Goal: Information Seeking & Learning: Learn about a topic

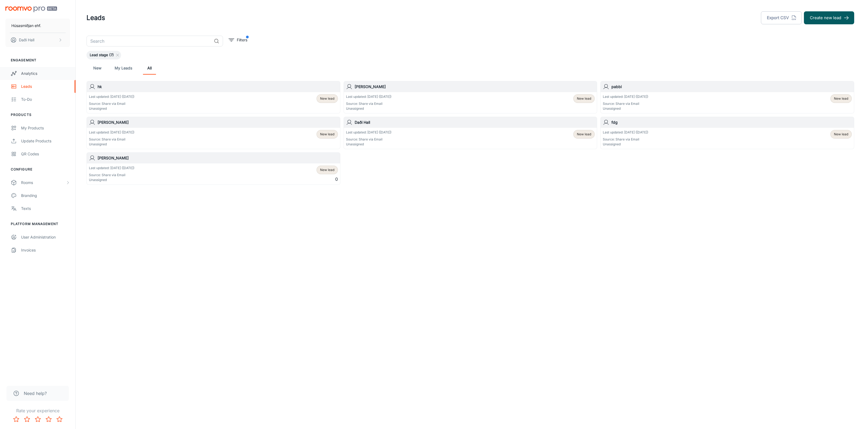
click at [32, 73] on div "Analytics" at bounding box center [45, 74] width 49 height 6
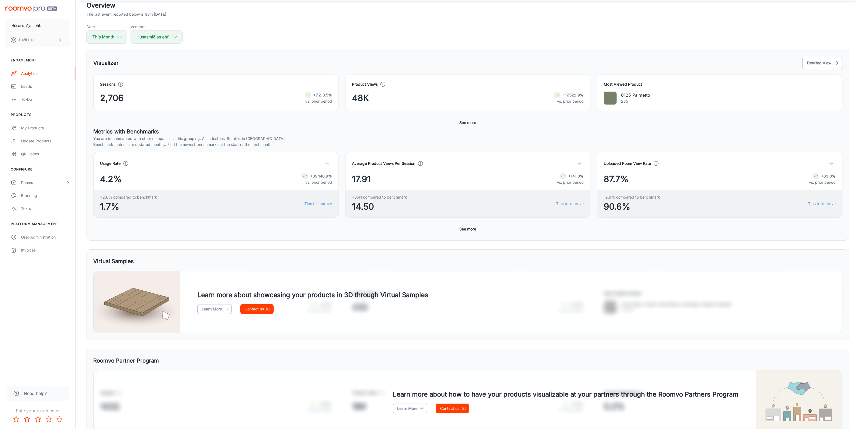
scroll to position [68, 0]
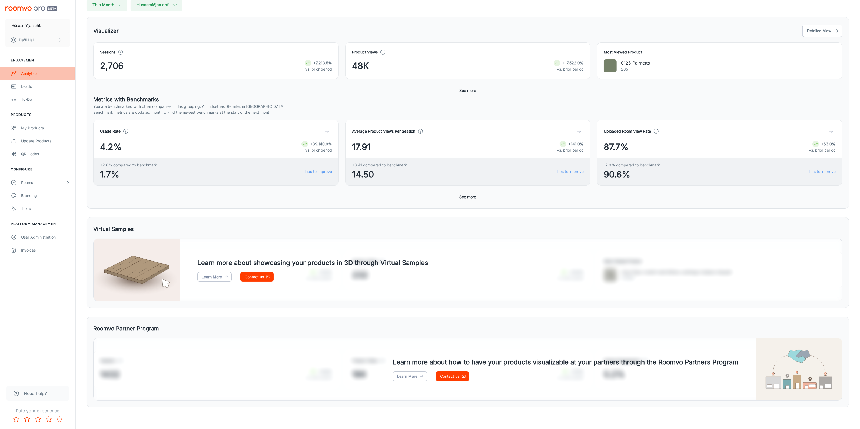
click at [30, 75] on div "Analytics" at bounding box center [45, 74] width 49 height 6
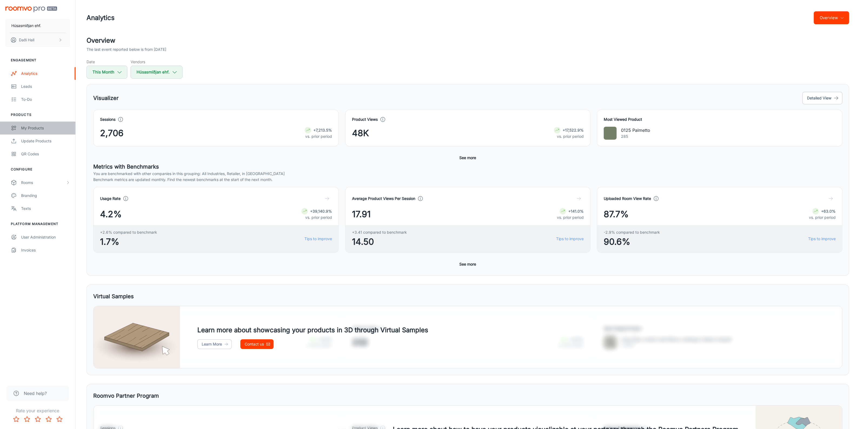
click at [37, 125] on link "My Products" at bounding box center [37, 128] width 75 height 13
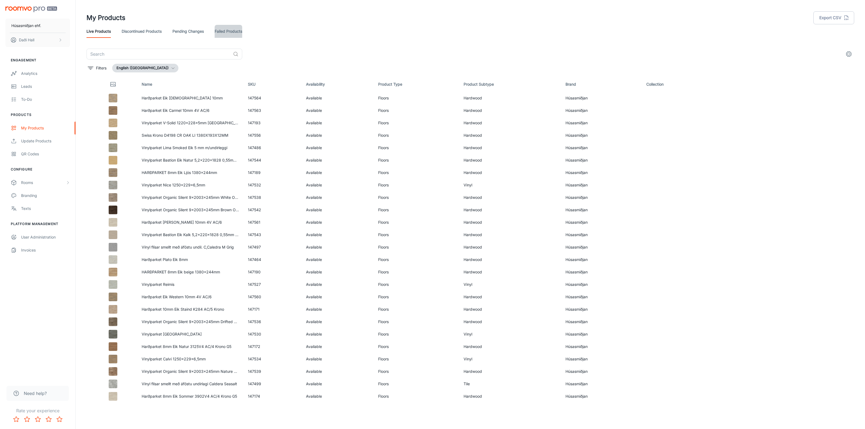
click at [232, 31] on link "Failed Products" at bounding box center [229, 31] width 28 height 13
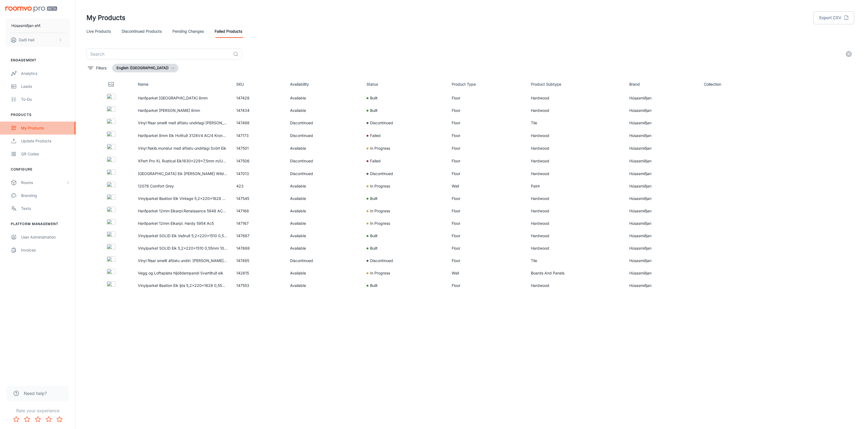
click at [46, 129] on div "My Products" at bounding box center [45, 128] width 49 height 6
click at [42, 75] on div "Analytics" at bounding box center [45, 74] width 49 height 6
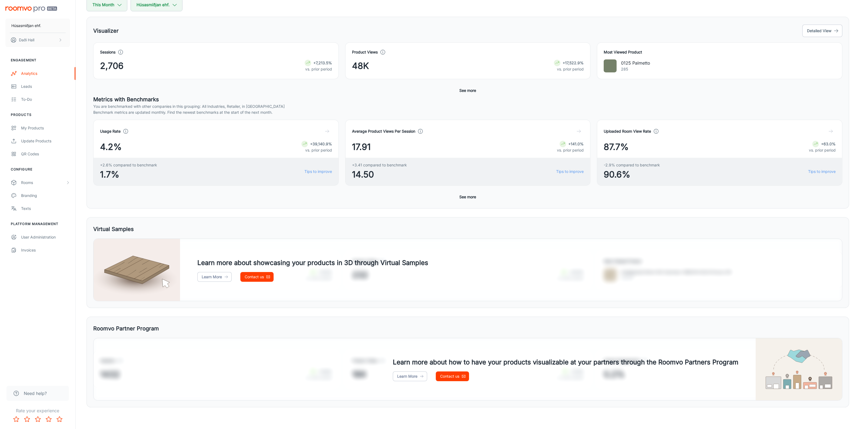
scroll to position [68, 0]
click at [471, 199] on button "See more" at bounding box center [467, 197] width 21 height 10
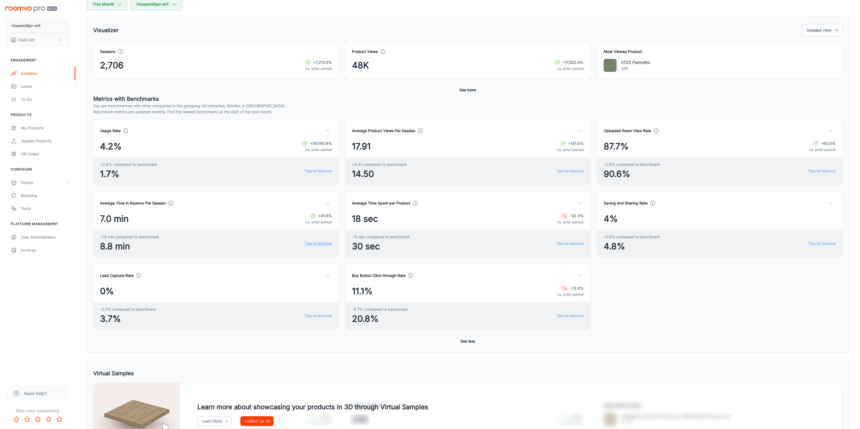
click at [328, 243] on link "Tips to improve" at bounding box center [318, 244] width 28 height 6
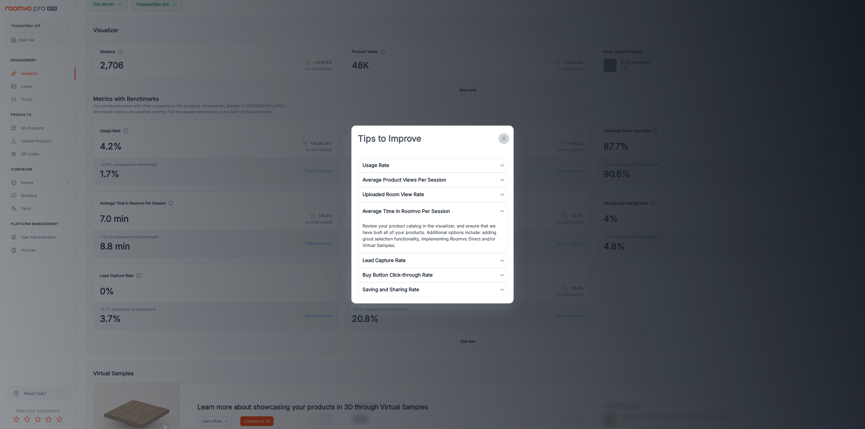
click at [505, 135] on icon "button" at bounding box center [503, 138] width 6 height 6
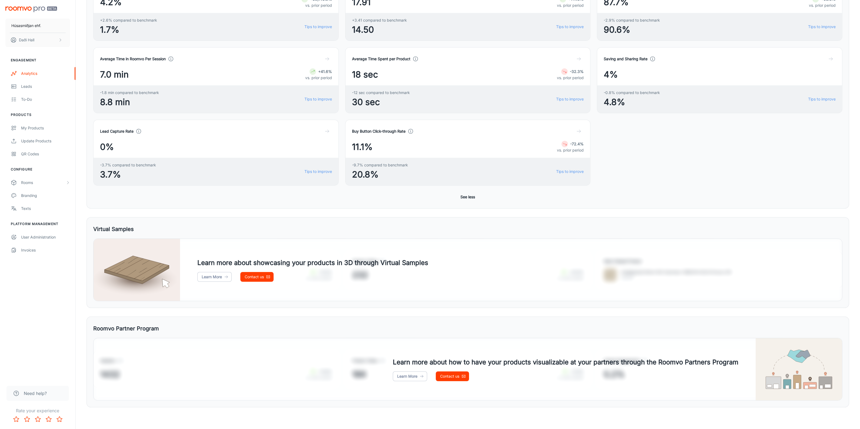
scroll to position [213, 0]
click at [218, 279] on link "Learn More" at bounding box center [214, 277] width 34 height 10
click at [212, 279] on link "Learn More" at bounding box center [214, 277] width 34 height 10
